Goal: Information Seeking & Learning: Learn about a topic

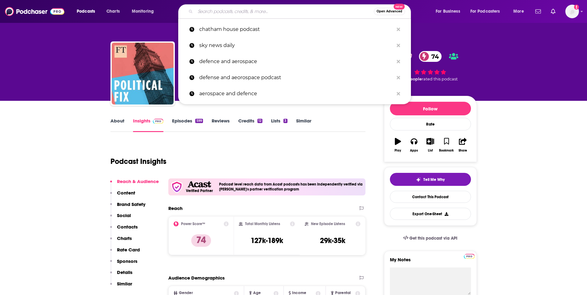
click at [239, 13] on input "Search podcasts, credits, & more..." at bounding box center [284, 11] width 179 height 10
click at [202, 11] on input "Search podcasts, credits, & more..." at bounding box center [284, 11] width 179 height 10
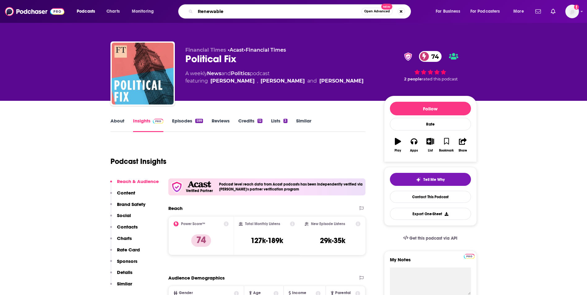
type input "Renewables"
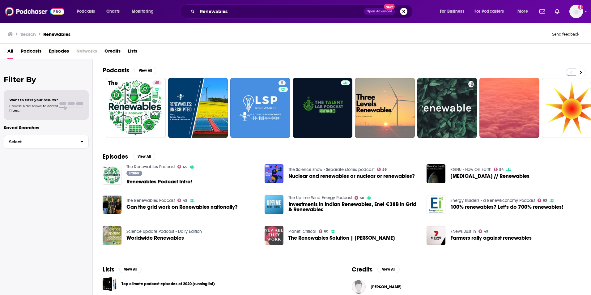
click at [273, 238] on img "The Renewables Solution | Auke Hoekstra" at bounding box center [274, 235] width 19 height 19
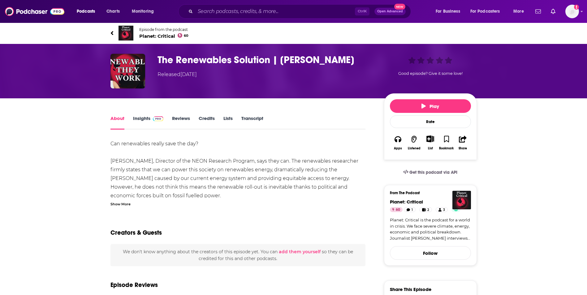
click at [125, 30] on img at bounding box center [125, 33] width 15 height 15
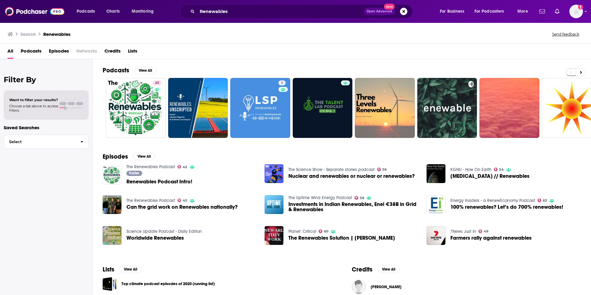
click at [502, 205] on span "100% renewables? Let’s do 700% renewables!" at bounding box center [507, 206] width 113 height 5
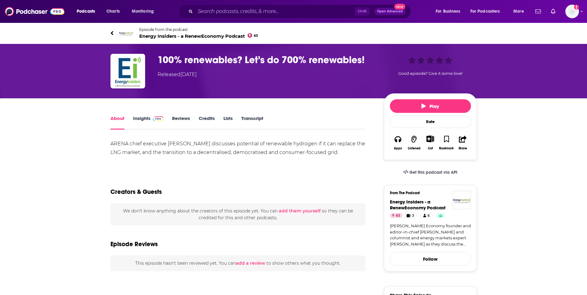
click at [110, 31] on icon at bounding box center [111, 33] width 3 height 6
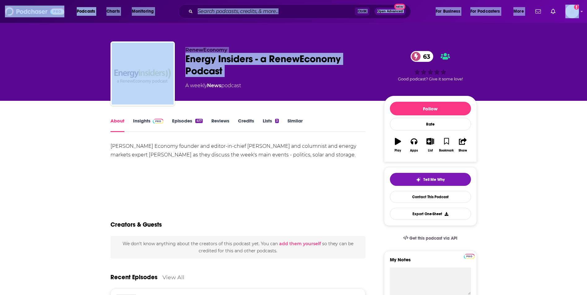
drag, startPoint x: 45, startPoint y: 42, endPoint x: 12, endPoint y: 2, distance: 51.0
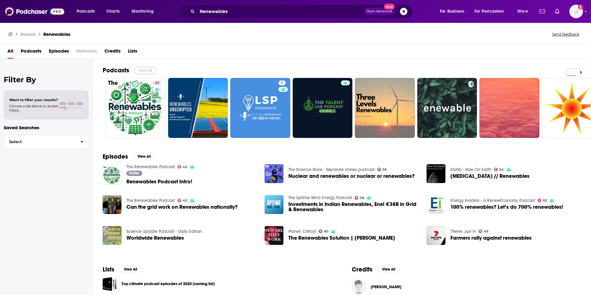
click at [147, 71] on button "View All" at bounding box center [145, 70] width 22 height 7
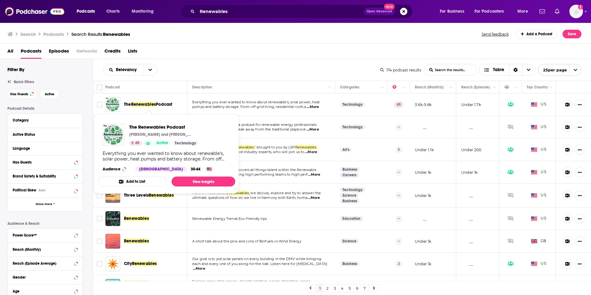
click at [153, 103] on span "Renewables" at bounding box center [143, 104] width 25 height 5
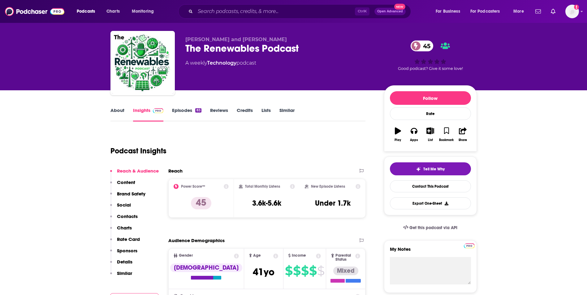
scroll to position [22, 0]
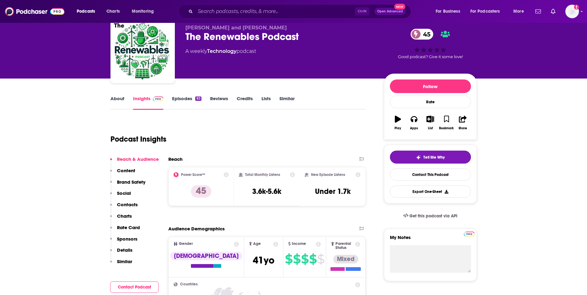
click at [119, 99] on link "About" at bounding box center [117, 103] width 14 height 14
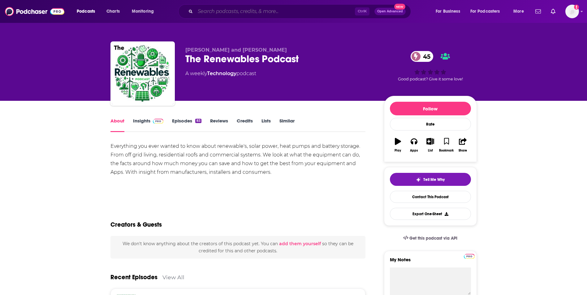
click at [239, 13] on input "Search podcasts, credits, & more..." at bounding box center [275, 11] width 160 height 10
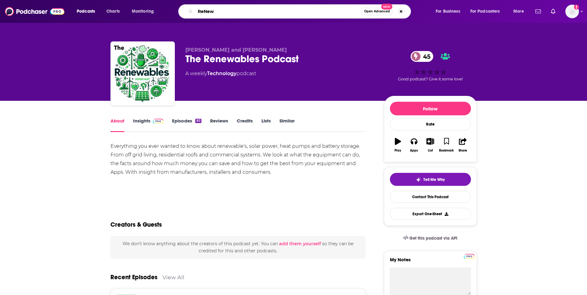
type input "ReNews"
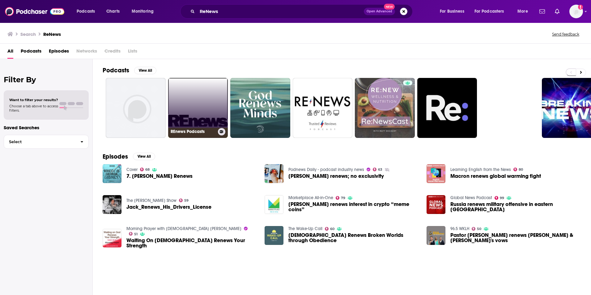
click at [218, 93] on link "REnews Podcasts" at bounding box center [198, 108] width 60 height 60
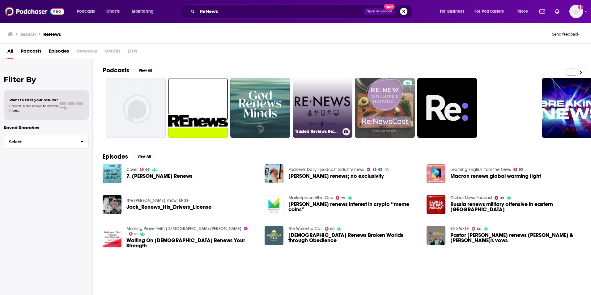
click at [329, 102] on link "Trusted Reviews Re:News" at bounding box center [323, 108] width 60 height 60
